Goal: Transaction & Acquisition: Purchase product/service

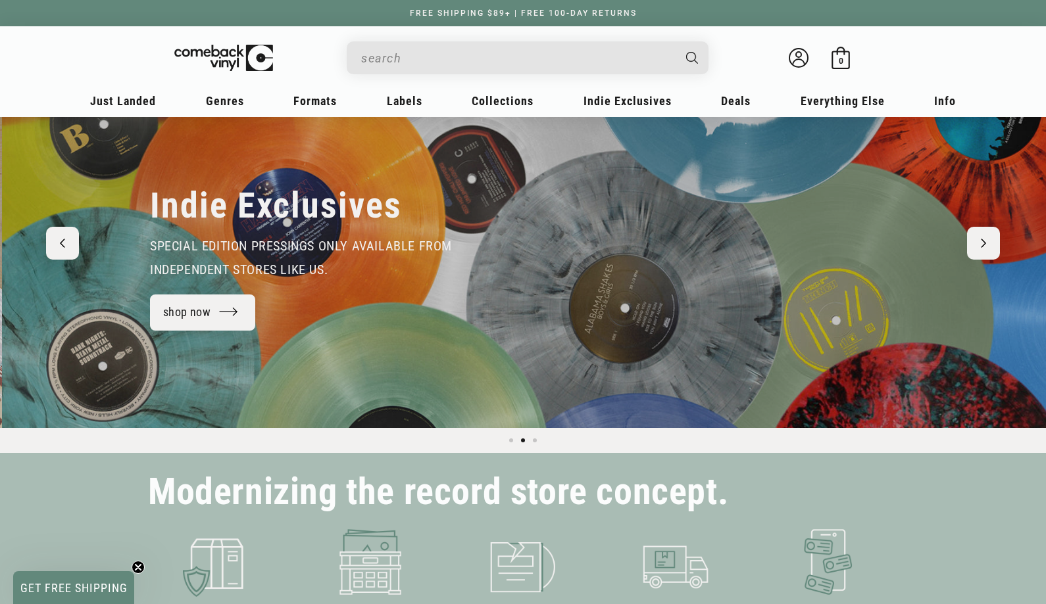
scroll to position [0, 1046]
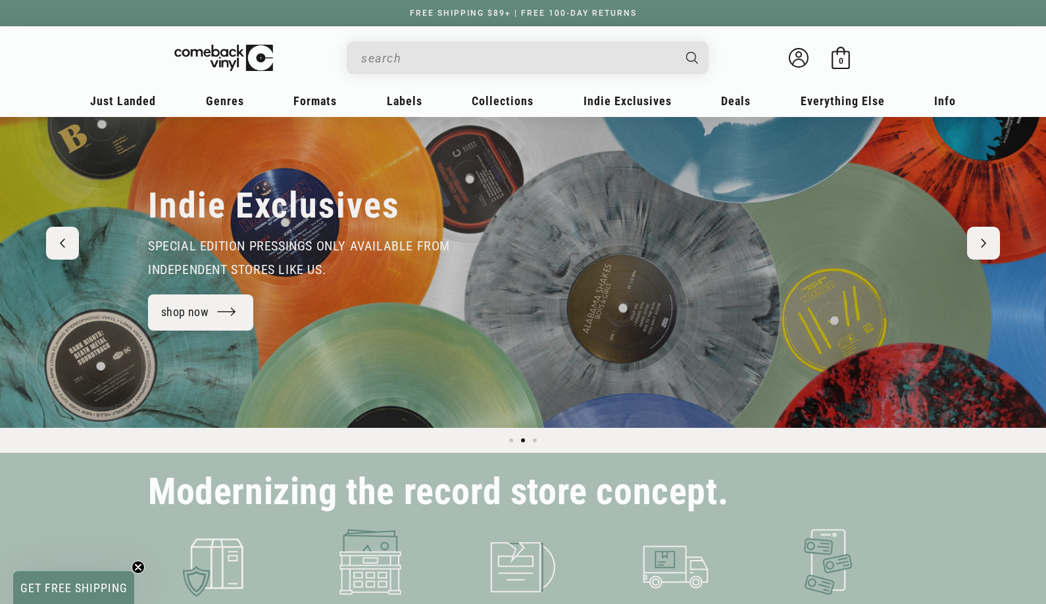
click at [500, 59] on input "When autocomplete results are available use up and down arrows to review and en…" at bounding box center [517, 58] width 312 height 27
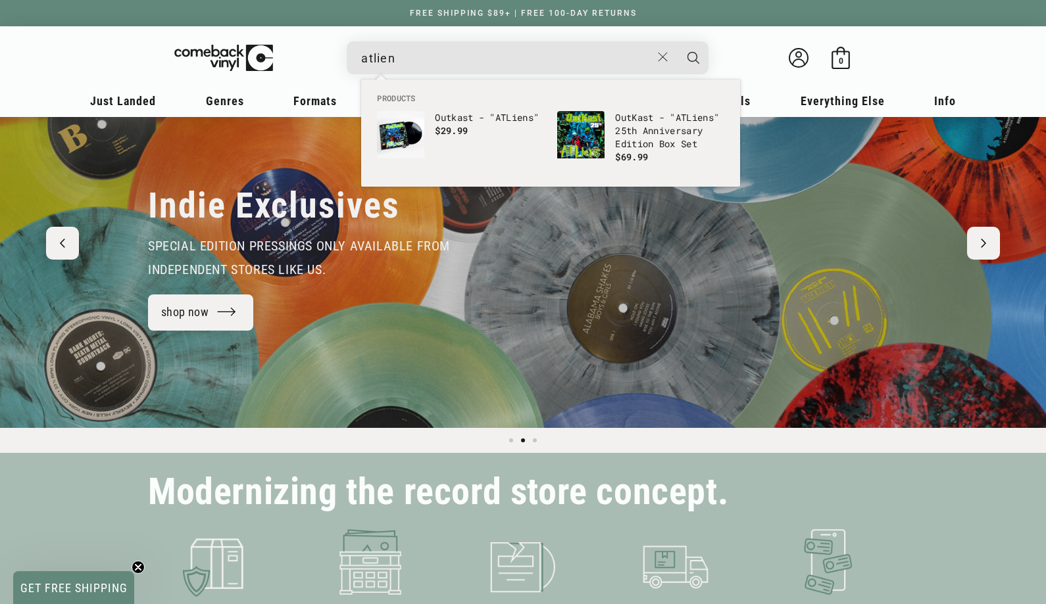
type input "atliens"
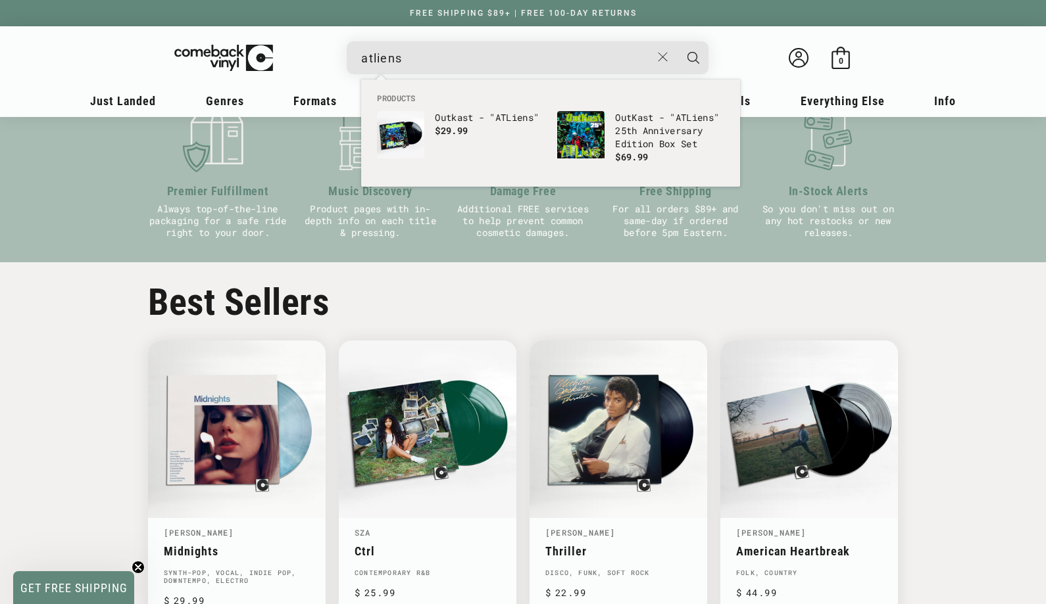
scroll to position [481, 0]
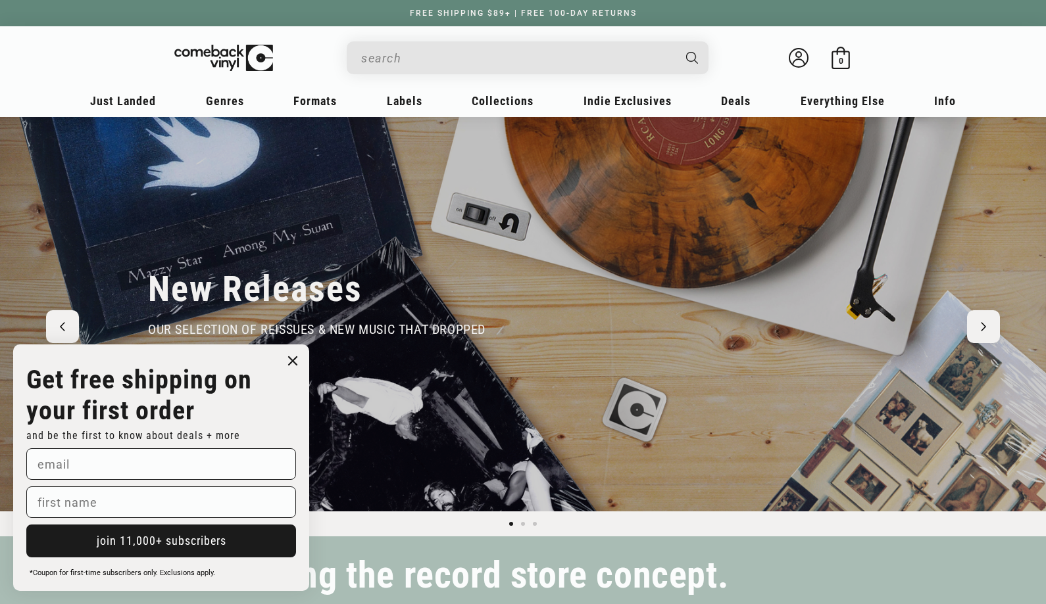
click at [446, 57] on input "When autocomplete results are available use up and down arrows to review and en…" at bounding box center [517, 58] width 312 height 27
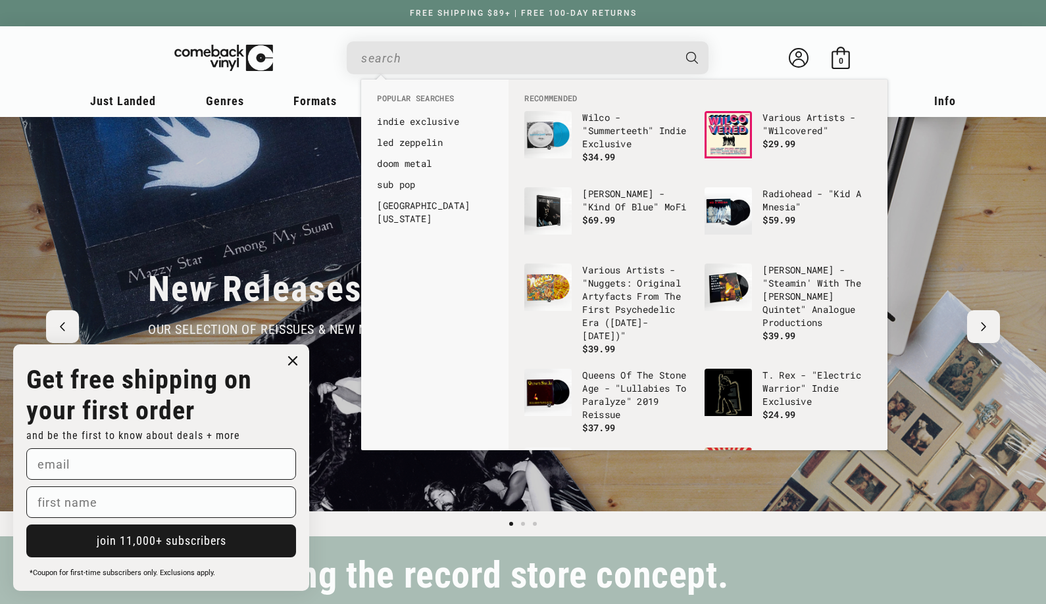
paste input "[PERSON_NAME]"
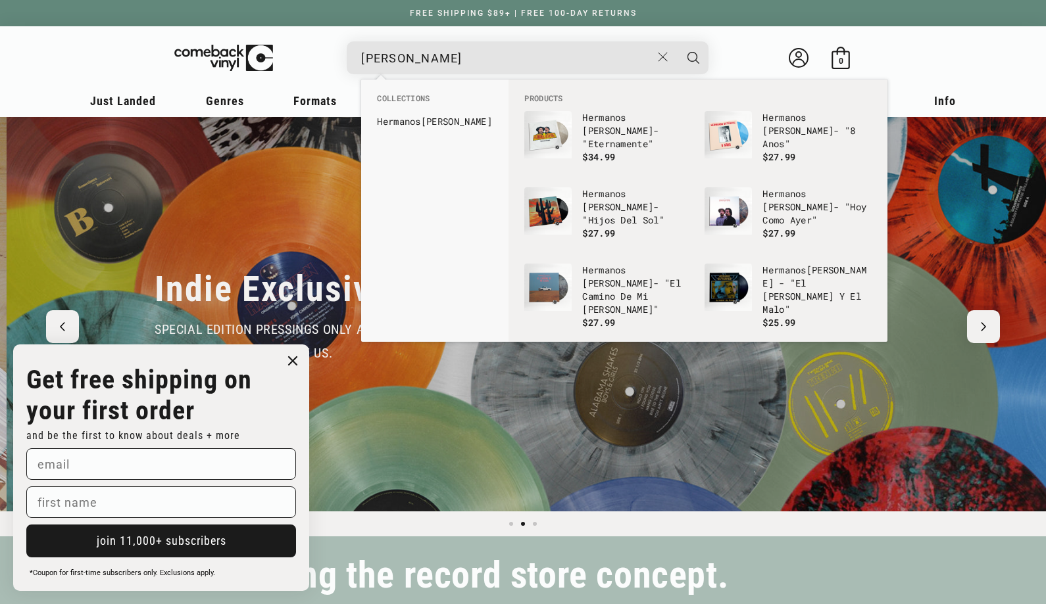
scroll to position [0, 1046]
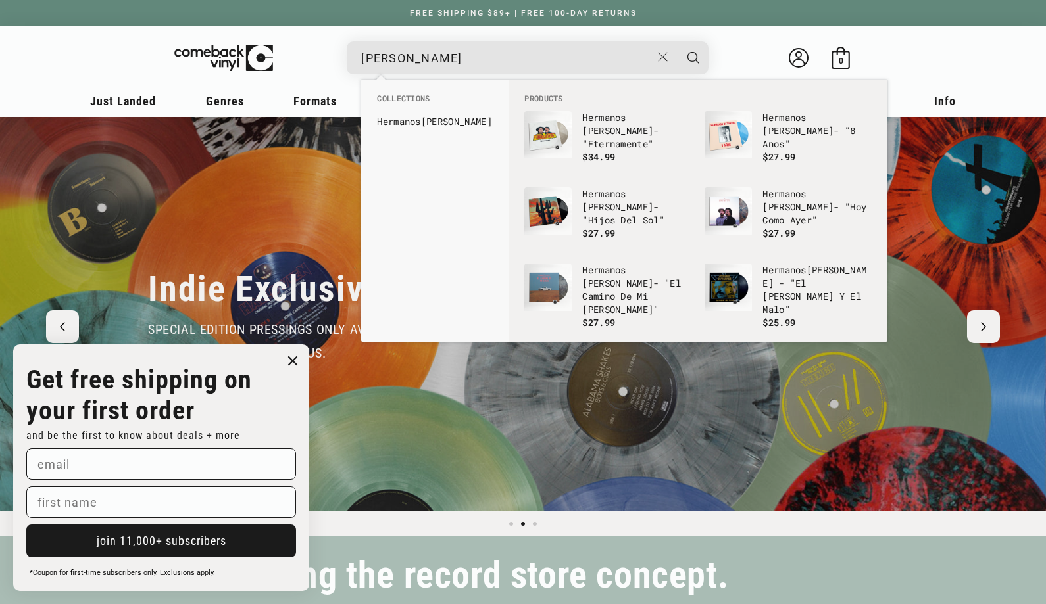
type input "[PERSON_NAME]"
click at [693, 57] on button "Search" at bounding box center [693, 57] width 33 height 33
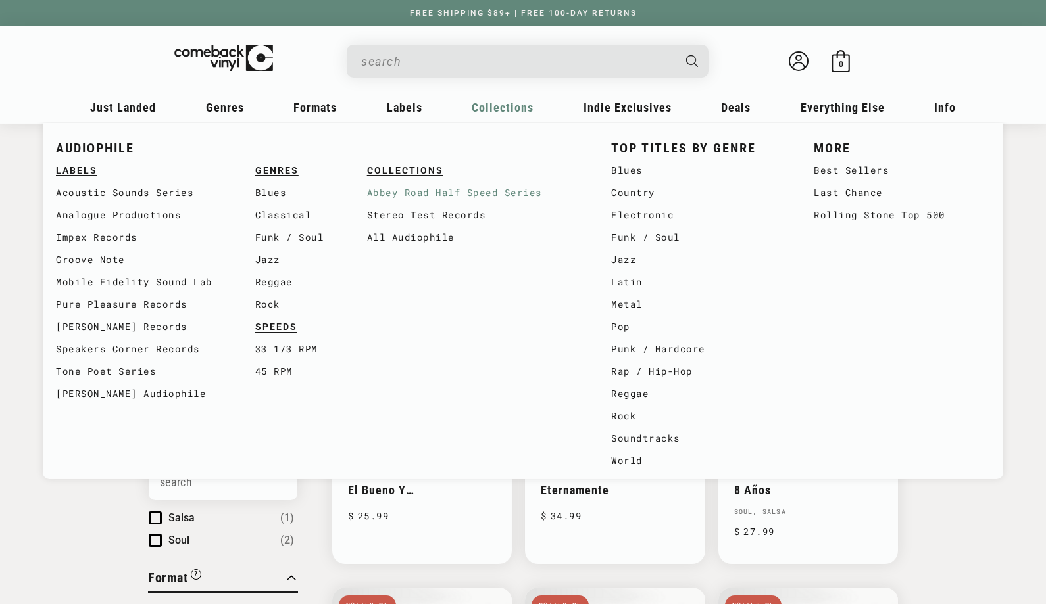
type input "[PERSON_NAME]"
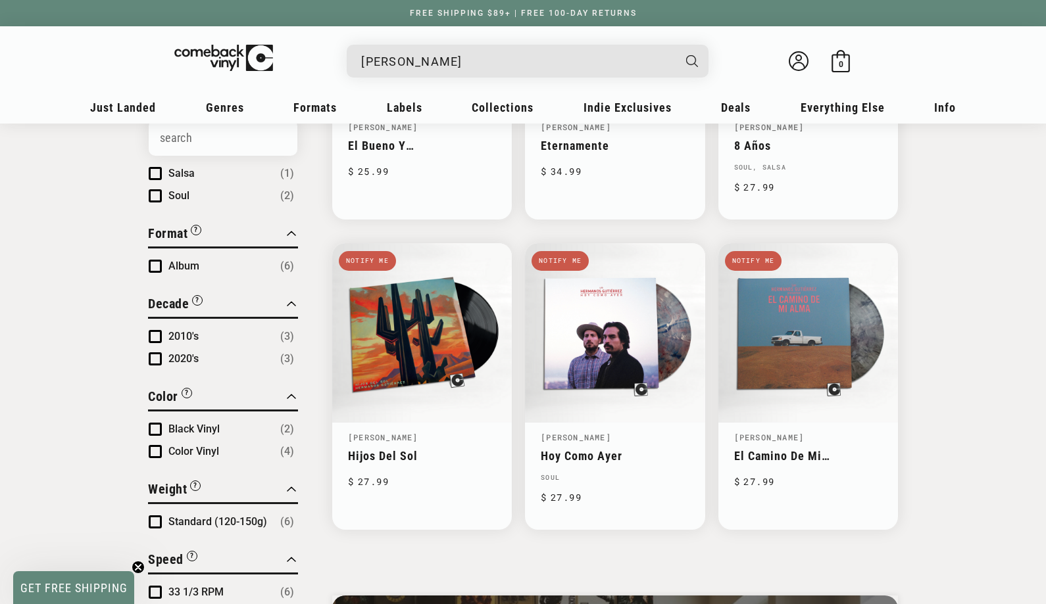
scroll to position [354, 0]
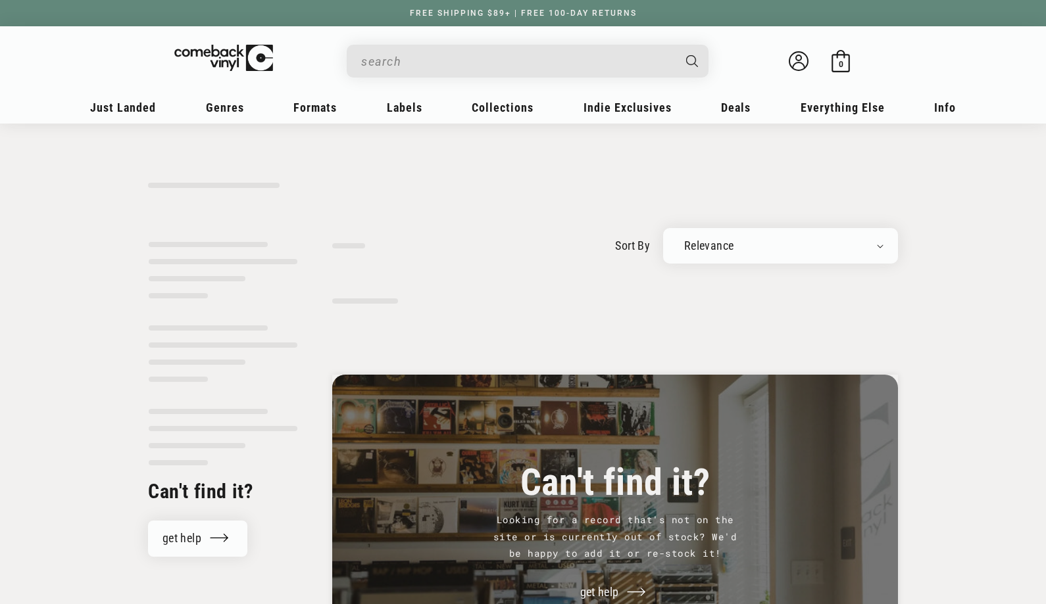
type input "[PERSON_NAME]"
